Goal: Transaction & Acquisition: Obtain resource

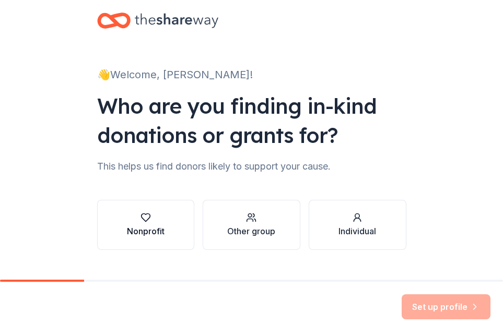
click at [159, 145] on div "Nonprofit" at bounding box center [146, 231] width 38 height 13
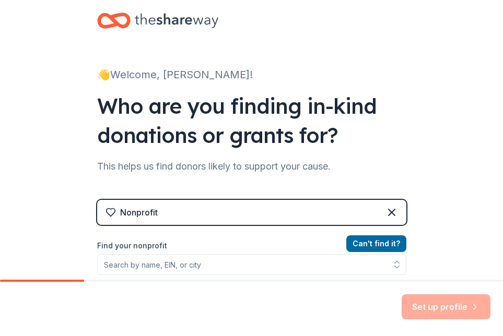
click at [185, 145] on div "Nonprofit" at bounding box center [251, 212] width 309 height 25
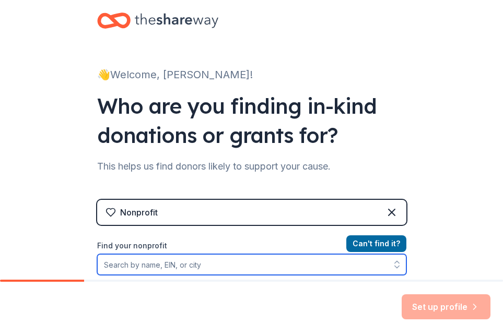
click at [149, 145] on input "Find your nonprofit" at bounding box center [251, 264] width 309 height 21
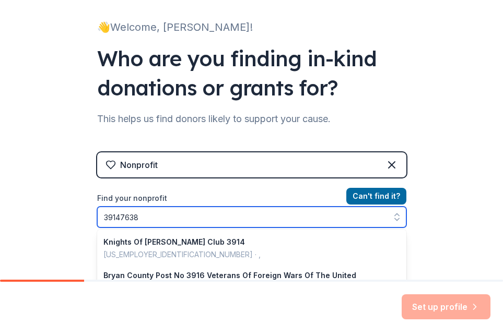
type input "391476384"
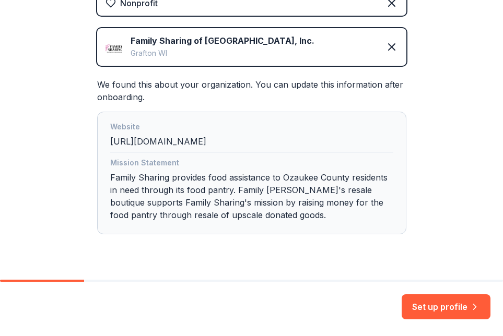
scroll to position [218, 0]
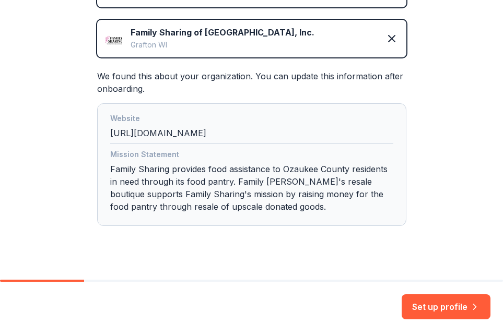
click at [369, 145] on button "Set up profile" at bounding box center [446, 306] width 89 height 25
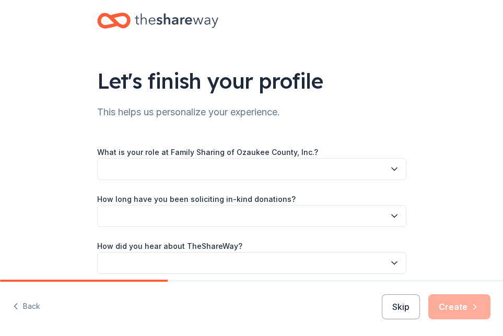
scroll to position [44, 0]
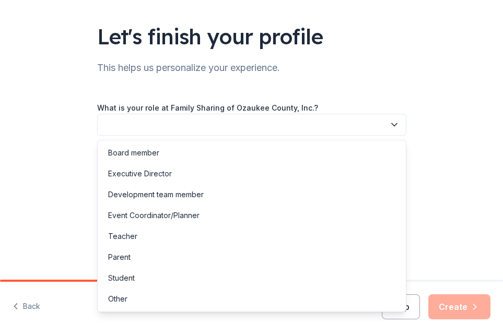
click at [204, 133] on button "button" at bounding box center [251, 125] width 309 height 22
click at [159, 145] on div "Development team member" at bounding box center [156, 195] width 96 height 13
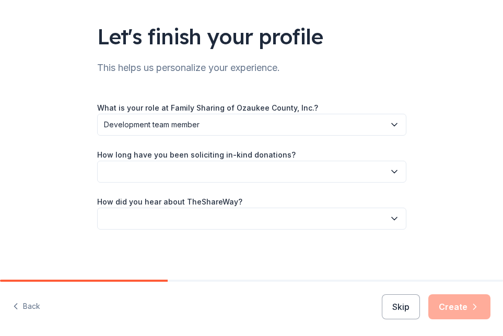
click at [201, 145] on button "button" at bounding box center [251, 172] width 309 height 22
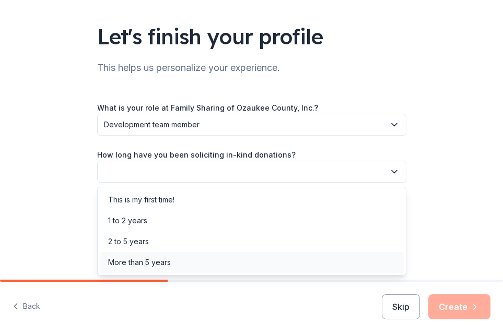
click at [150, 145] on div "More than 5 years" at bounding box center [139, 262] width 63 height 13
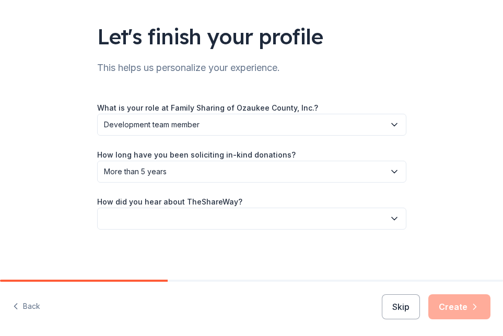
click at [210, 145] on button "button" at bounding box center [251, 219] width 309 height 22
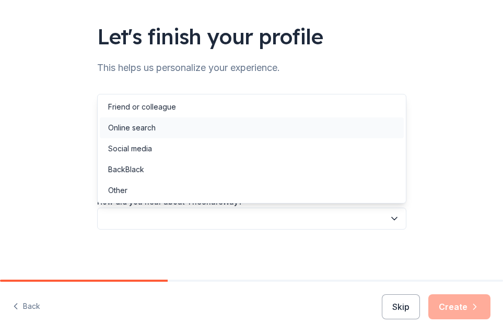
click at [171, 129] on div "Online search" at bounding box center [252, 127] width 304 height 21
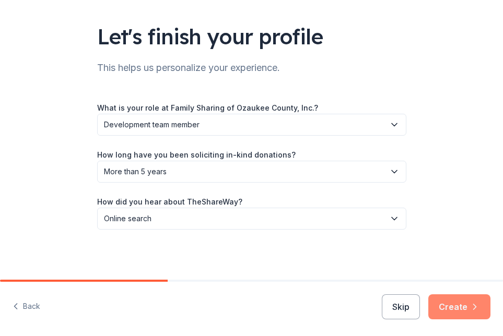
click at [369, 145] on button "Create" at bounding box center [459, 306] width 62 height 25
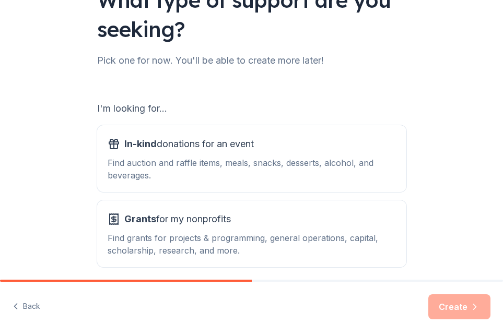
scroll to position [125, 0]
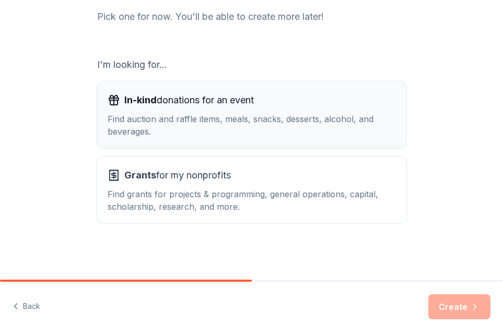
click at [198, 114] on div "Find auction and raffle items, meals, snacks, desserts, alcohol, and beverages." at bounding box center [252, 125] width 288 height 25
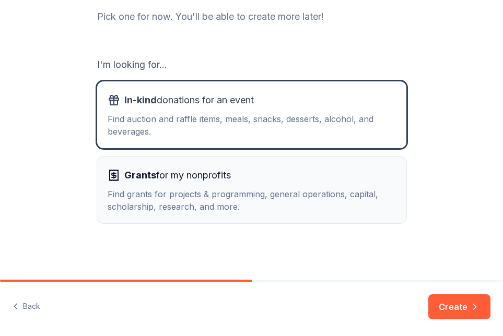
click at [277, 145] on div "Find grants for projects & programming, general operations, capital, scholarshi…" at bounding box center [252, 200] width 288 height 25
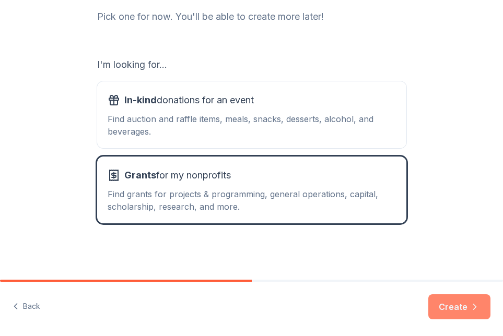
click at [369, 145] on button "Create" at bounding box center [459, 306] width 62 height 25
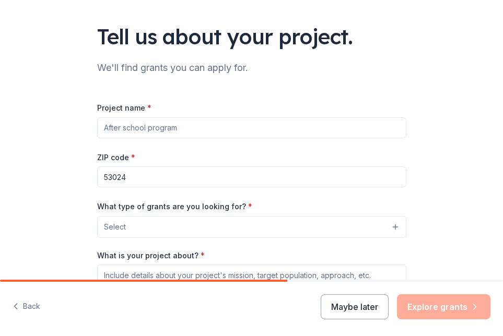
scroll to position [43, 0]
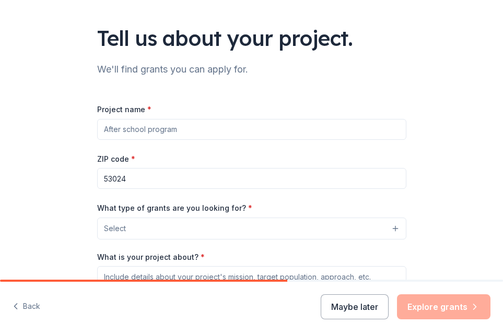
click at [137, 129] on input "Project name *" at bounding box center [251, 129] width 309 height 21
type input "Bags In Backpacks"
click at [131, 145] on button "Select" at bounding box center [251, 229] width 309 height 22
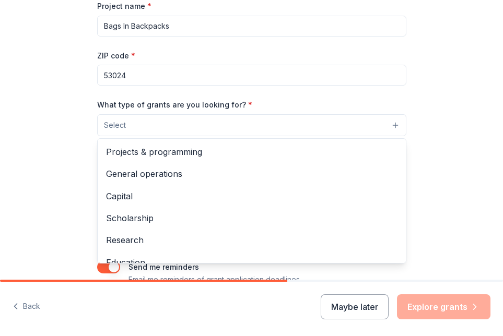
scroll to position [1, 0]
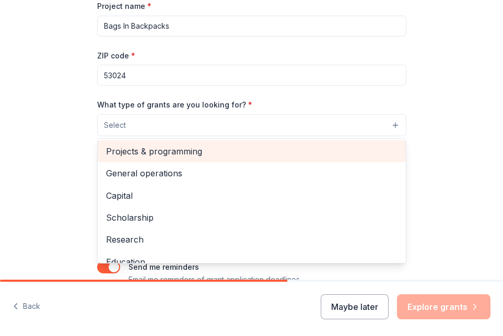
click at [142, 145] on span "Projects & programming" at bounding box center [251, 152] width 291 height 14
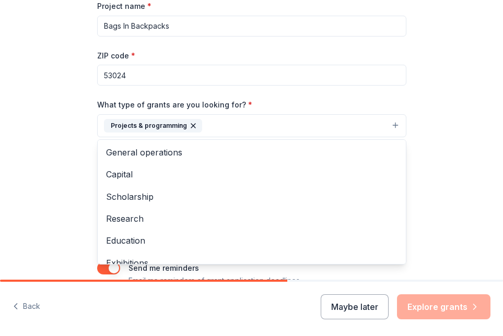
click at [50, 145] on div "Tell us about your project. We'll find grants you can apply for. Project name *…" at bounding box center [251, 96] width 503 height 484
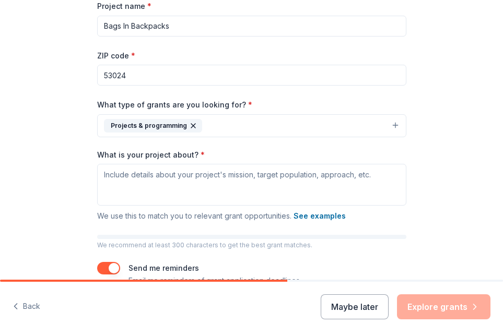
scroll to position [204, 0]
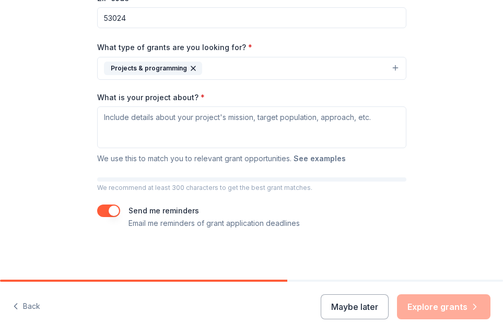
click at [304, 145] on button "See examples" at bounding box center [319, 158] width 52 height 13
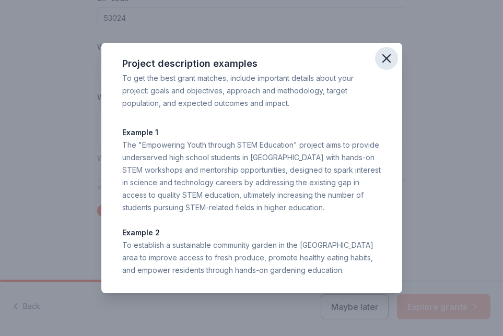
click at [369, 55] on icon "button" at bounding box center [386, 58] width 15 height 15
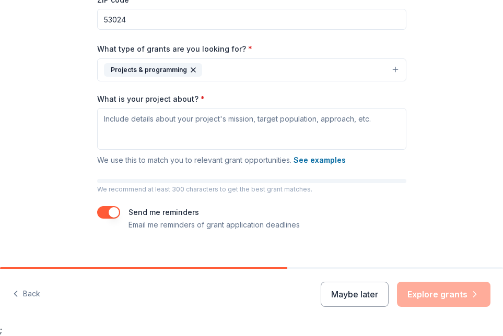
scroll to position [184, 0]
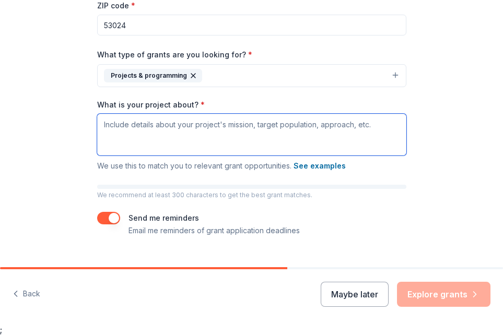
click at [166, 131] on textarea "What is your project about? *" at bounding box center [251, 135] width 309 height 42
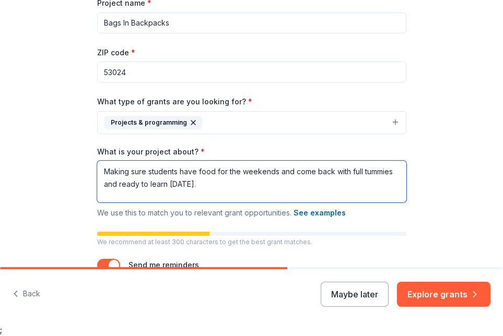
scroll to position [204, 0]
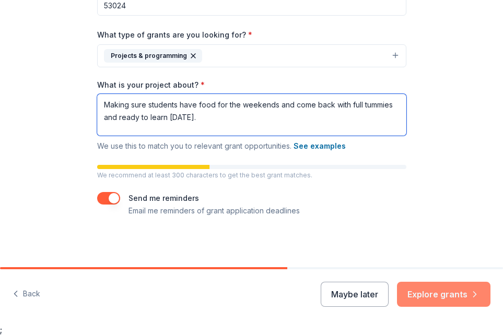
type textarea "Making sure students have food for the weekends and come back with full tummies…"
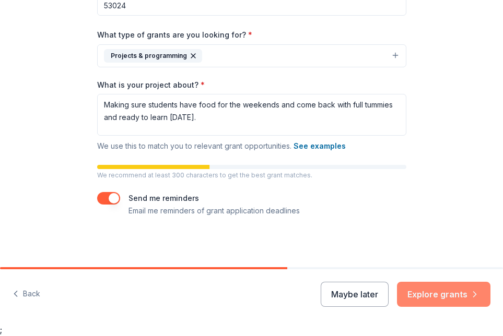
click at [369, 145] on button "Explore grants" at bounding box center [443, 294] width 93 height 25
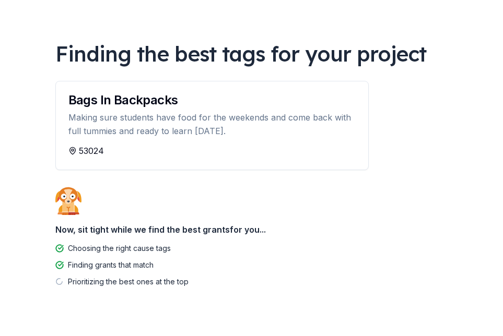
scroll to position [69, 0]
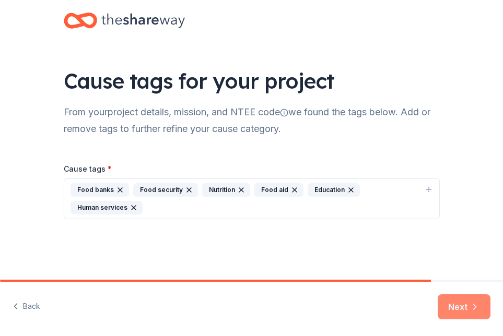
click at [369, 145] on button "Next" at bounding box center [464, 306] width 53 height 25
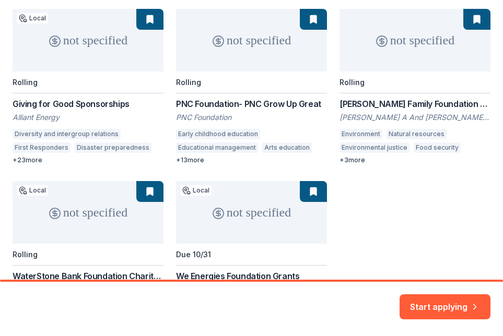
scroll to position [257, 0]
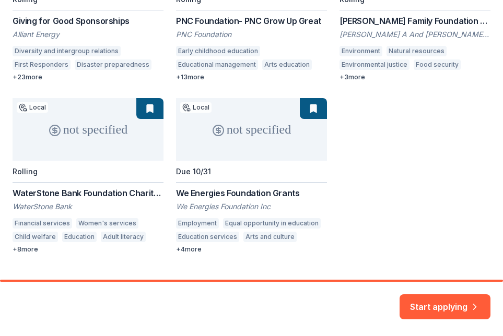
click at [86, 145] on div "not specified Local Rolling Giving for Good Sponsorships Alliant Energy Diversi…" at bounding box center [252, 90] width 478 height 328
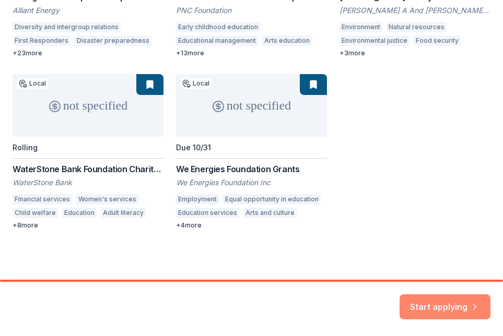
click at [369, 145] on button "Start applying" at bounding box center [444, 300] width 91 height 25
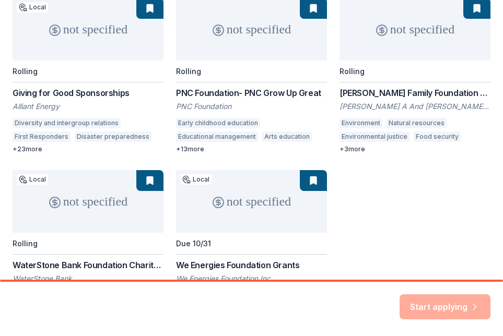
scroll to position [174, 0]
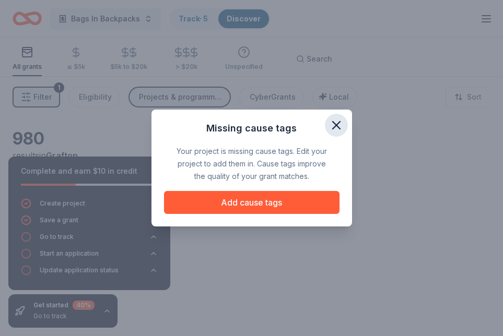
click at [335, 122] on icon "button" at bounding box center [336, 125] width 15 height 15
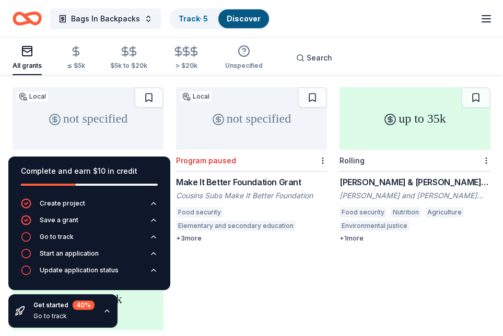
scroll to position [465, 0]
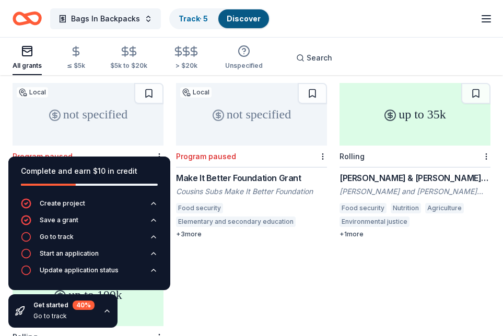
click at [232, 145] on div "Make It Better Foundation Grant Cousins Subs Make It Better Foundation Food sec…" at bounding box center [251, 205] width 151 height 67
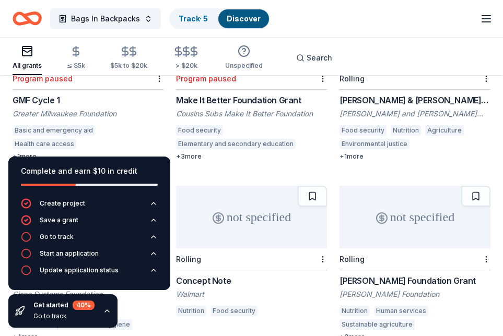
scroll to position [539, 0]
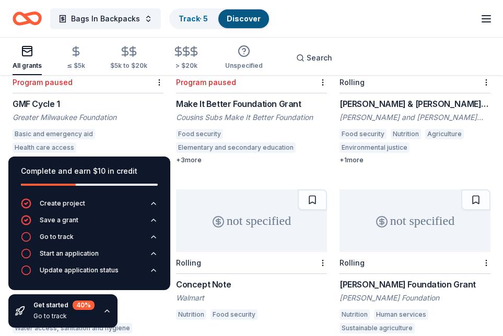
click at [369, 98] on div "[PERSON_NAME] & [PERSON_NAME] Foundation Grant" at bounding box center [414, 104] width 151 height 13
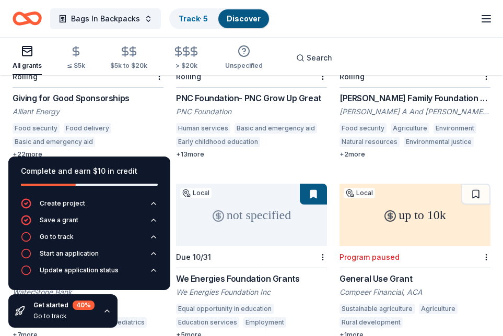
scroll to position [184, 0]
click at [79, 91] on div "Giving for Good Sponsorships" at bounding box center [88, 97] width 151 height 13
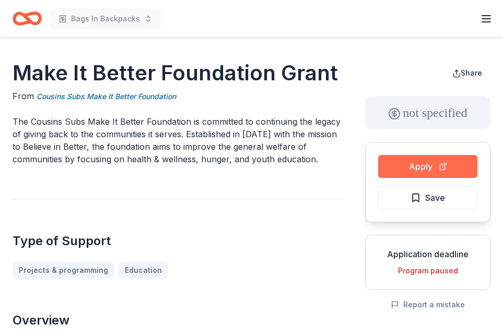
click at [394, 170] on button "Apply" at bounding box center [427, 166] width 99 height 23
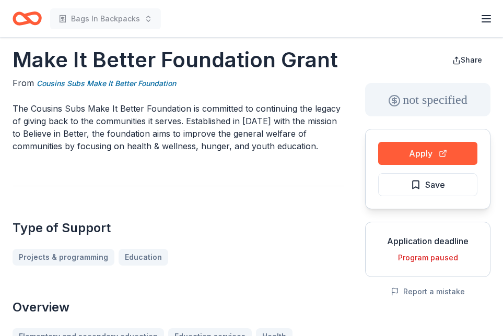
scroll to position [14, 0]
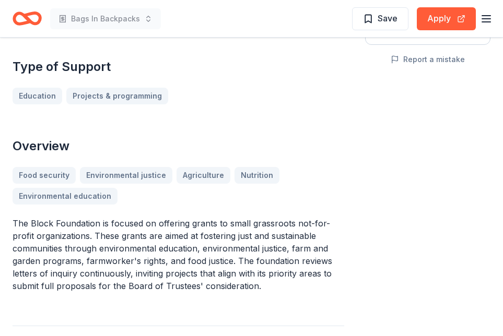
scroll to position [223, 0]
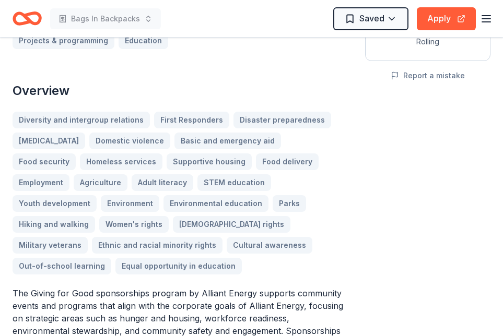
scroll to position [168, 0]
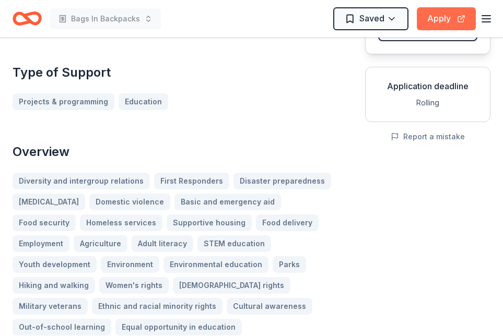
click at [441, 14] on button "Apply" at bounding box center [446, 18] width 59 height 23
